Goal: Transaction & Acquisition: Obtain resource

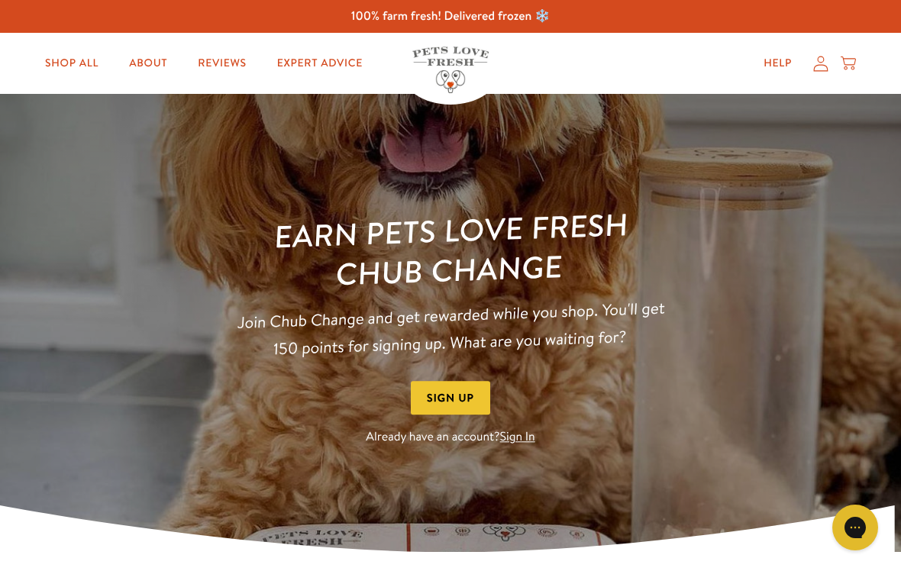
click at [502, 434] on link "Sign In" at bounding box center [517, 437] width 35 height 17
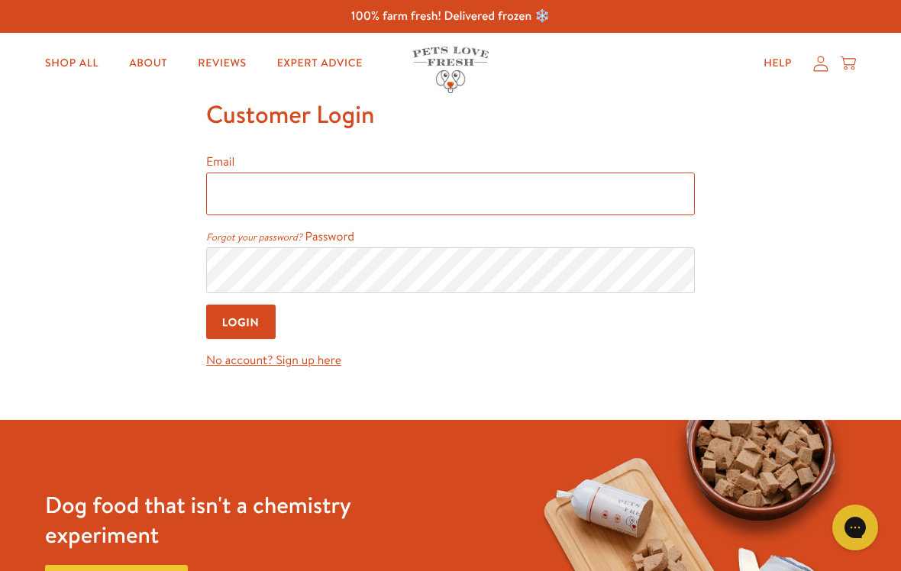
type input "[EMAIL_ADDRESS][DOMAIN_NAME]"
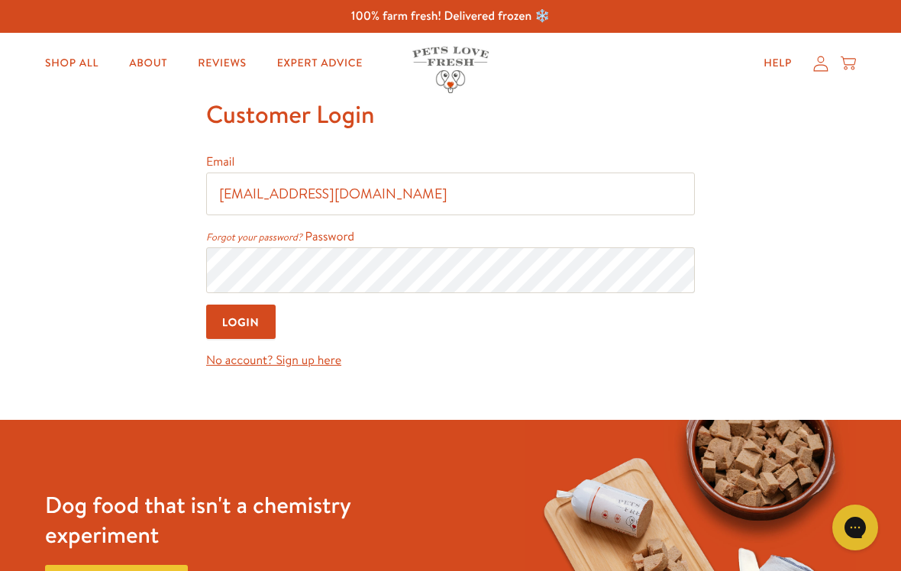
click at [241, 324] on input "Login" at bounding box center [240, 322] width 69 height 34
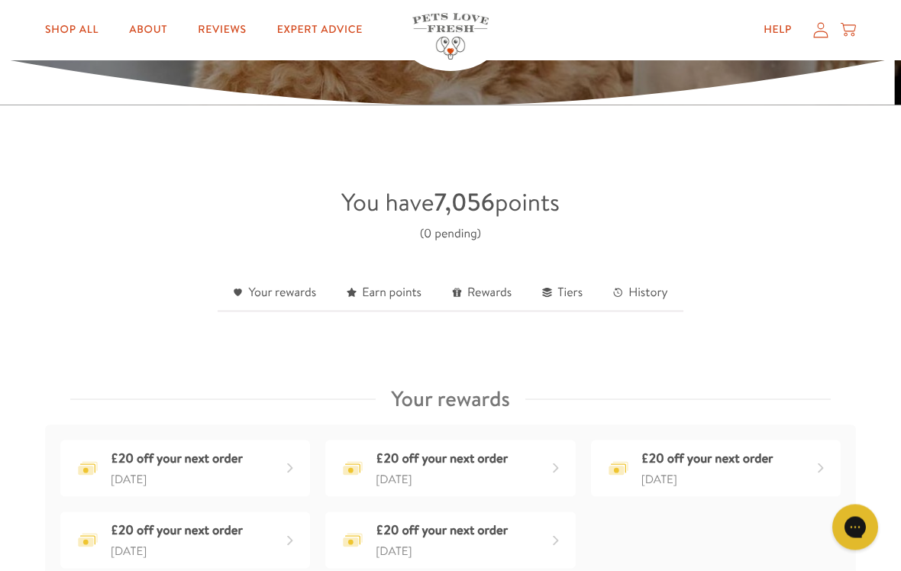
scroll to position [287, 0]
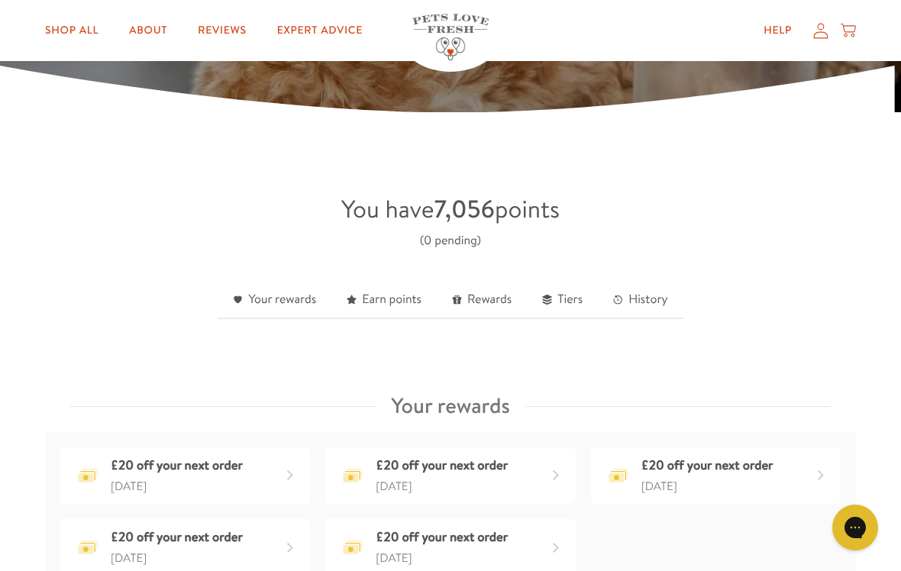
click at [289, 300] on link "Your rewards" at bounding box center [275, 300] width 114 height 37
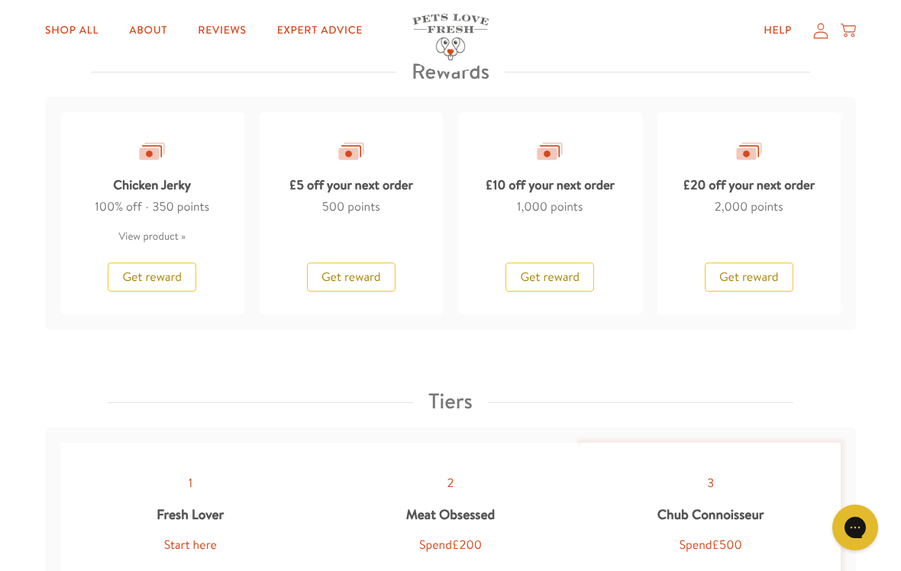
scroll to position [1423, 0]
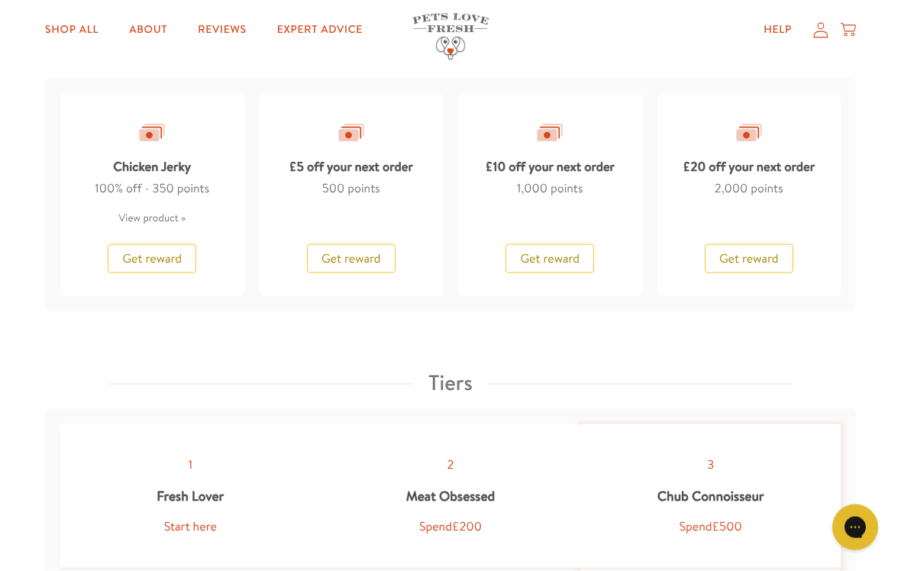
click at [747, 265] on button "Get reward" at bounding box center [749, 258] width 89 height 29
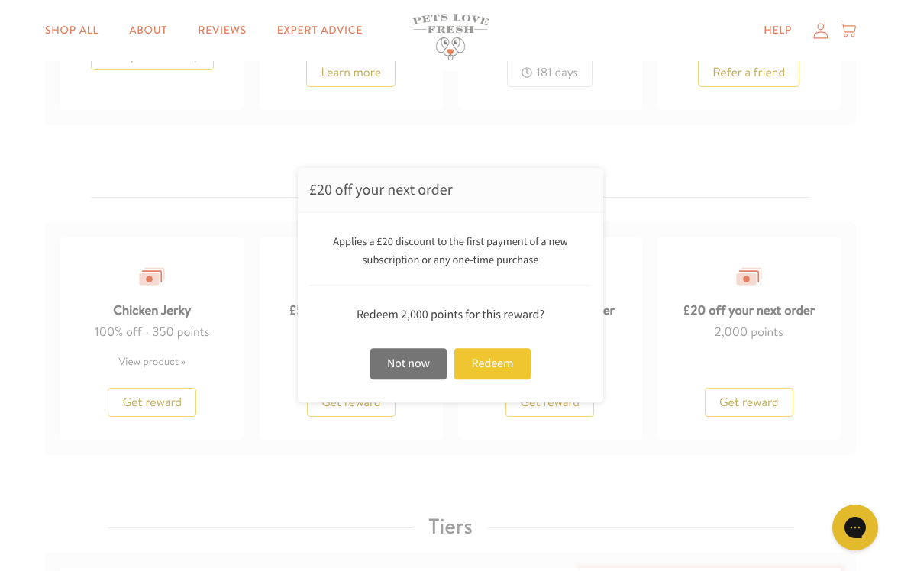
scroll to position [1279, 0]
click at [569, 169] on link "×" at bounding box center [584, 187] width 38 height 38
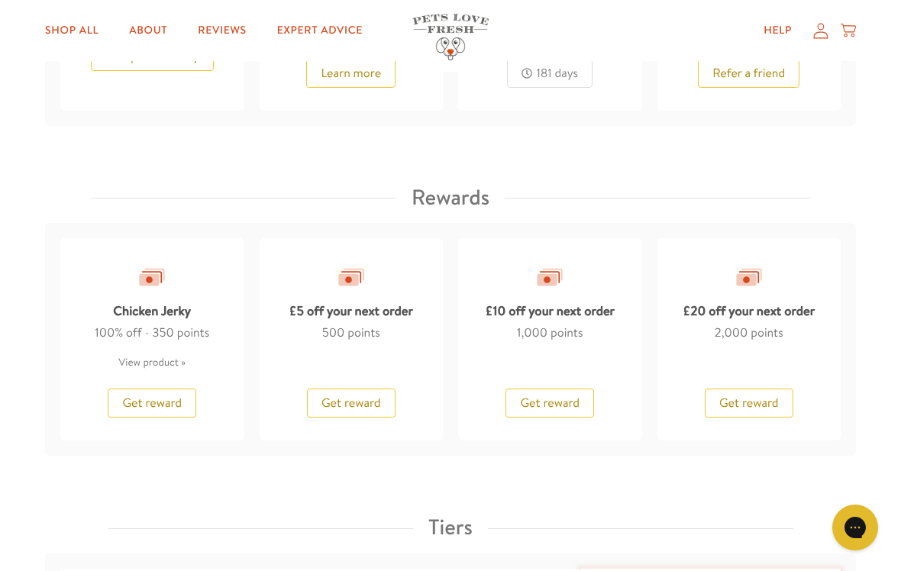
click at [602, 182] on div "Rewards" at bounding box center [450, 197] width 811 height 37
click at [778, 395] on span "Get reward" at bounding box center [749, 403] width 60 height 17
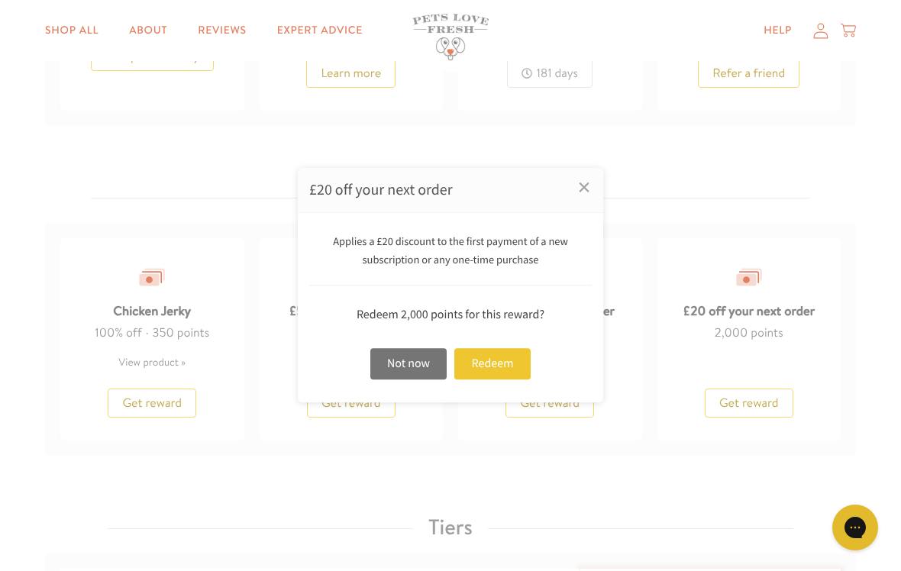
click at [494, 358] on div "Redeem" at bounding box center [492, 363] width 76 height 31
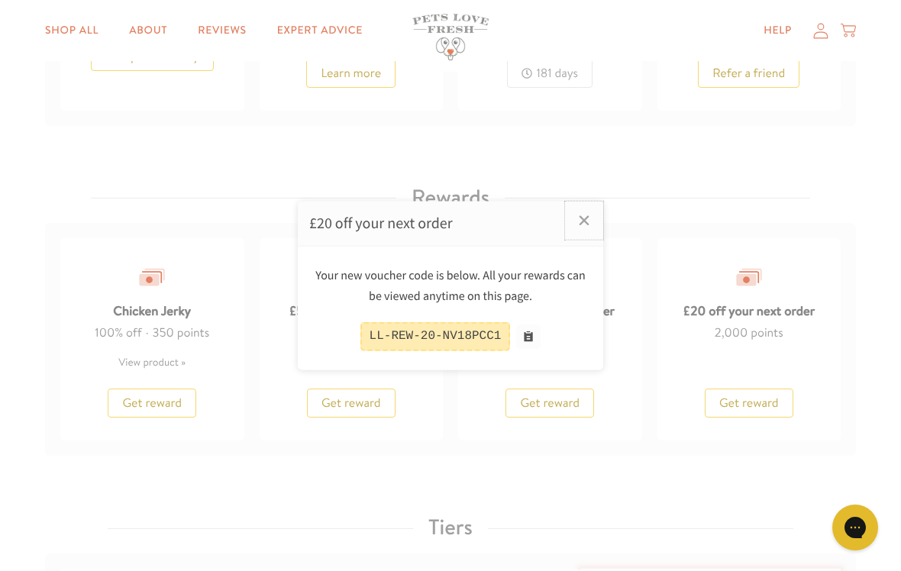
click at [599, 234] on link "×" at bounding box center [584, 221] width 38 height 38
